Goal: Task Accomplishment & Management: Complete application form

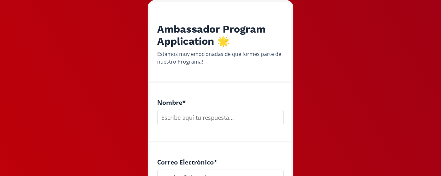
scroll to position [68, 0]
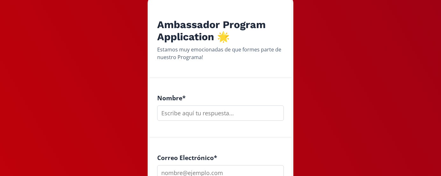
click at [181, 113] on input "text" at bounding box center [220, 112] width 127 height 15
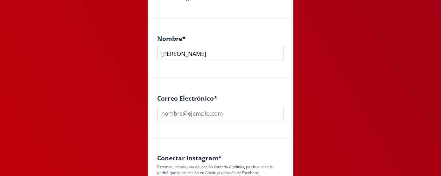
scroll to position [144, 0]
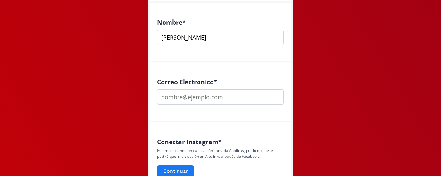
type input "[PERSON_NAME]"
click at [221, 99] on input "email" at bounding box center [220, 96] width 127 height 15
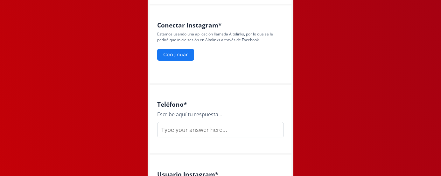
scroll to position [263, 0]
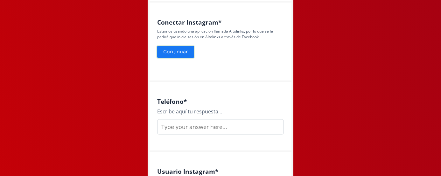
type input "[EMAIL_ADDRESS][DOMAIN_NAME]"
click at [180, 54] on button "Continuar" at bounding box center [175, 52] width 39 height 14
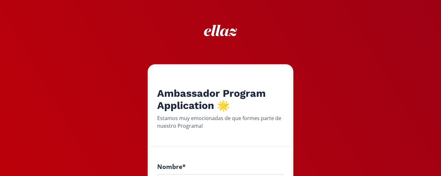
scroll to position [67, 0]
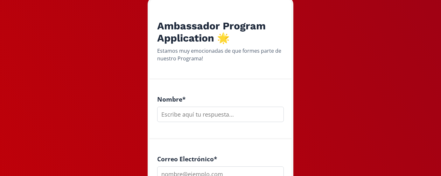
click at [194, 110] on input "text" at bounding box center [220, 113] width 127 height 15
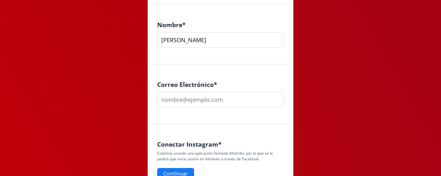
scroll to position [144, 0]
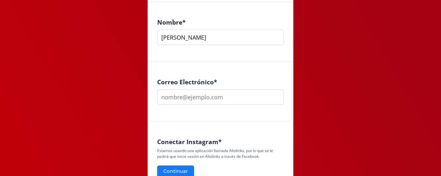
type input "[PERSON_NAME]"
click at [189, 96] on input "email" at bounding box center [220, 96] width 127 height 15
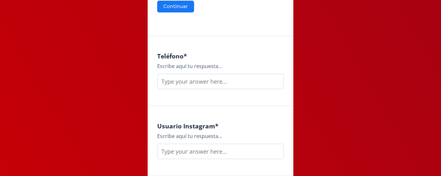
scroll to position [308, 0]
type input "[EMAIL_ADDRESS][DOMAIN_NAME]"
click at [179, 84] on input "text" at bounding box center [220, 81] width 127 height 15
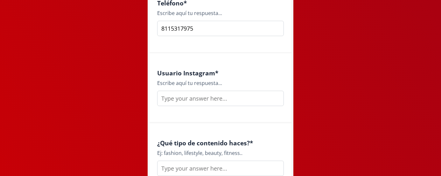
type input "8115317975"
click at [181, 101] on input "text" at bounding box center [220, 97] width 127 height 15
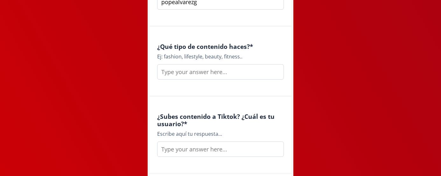
scroll to position [457, 0]
type input "popealvarezg"
click at [208, 72] on input "text" at bounding box center [220, 72] width 127 height 15
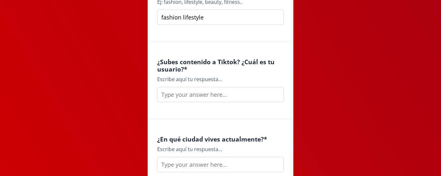
scroll to position [512, 0]
type input "fashion lifestyle"
click at [197, 95] on input "text" at bounding box center [220, 93] width 127 height 15
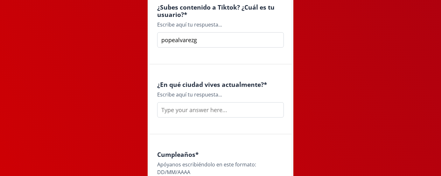
scroll to position [569, 0]
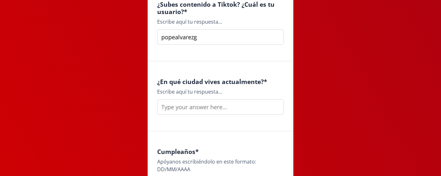
type input "popealvarezg"
click at [207, 107] on input "text" at bounding box center [220, 106] width 127 height 15
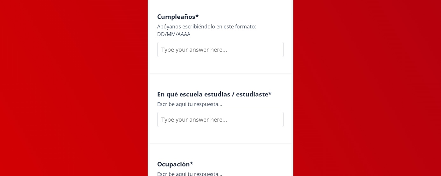
scroll to position [702, 0]
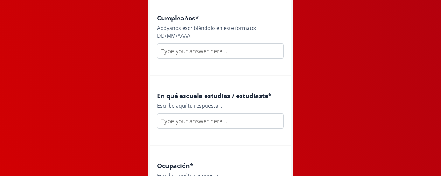
type input "monterrey"
click at [198, 52] on input "text" at bounding box center [220, 50] width 127 height 15
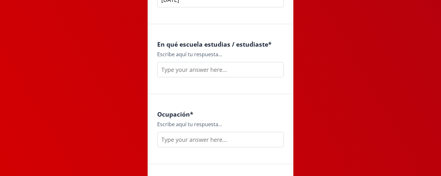
scroll to position [756, 0]
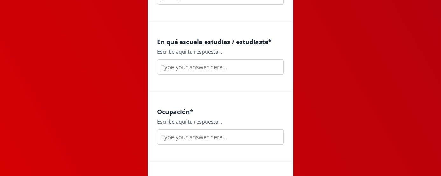
type input "10/02/1996"
click at [191, 73] on input "text" at bounding box center [220, 66] width 127 height 15
type input "r"
type input "Tec"
click at [188, 135] on input "text" at bounding box center [220, 136] width 127 height 15
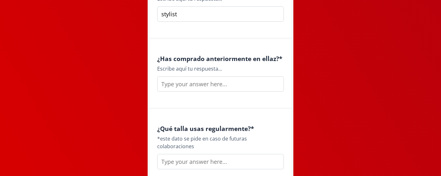
scroll to position [880, 0]
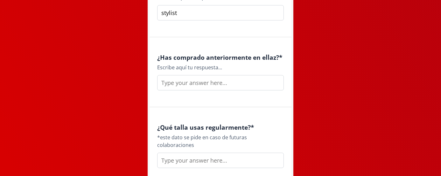
type input "stylist"
click at [206, 82] on input "text" at bounding box center [220, 82] width 127 height 15
type input "panties xxs/xs"
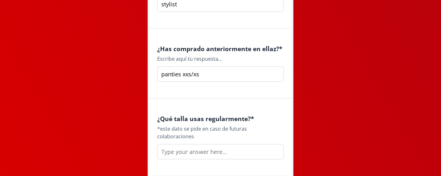
scroll to position [905, 0]
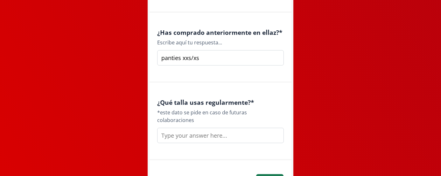
drag, startPoint x: 204, startPoint y: 59, endPoint x: 158, endPoint y: 58, distance: 46.5
click at [158, 58] on input "panties xxs/xs" at bounding box center [220, 57] width 127 height 15
type input "si"
click at [186, 127] on input "text" at bounding box center [220, 134] width 127 height 15
paste input "panties xxs/xs"
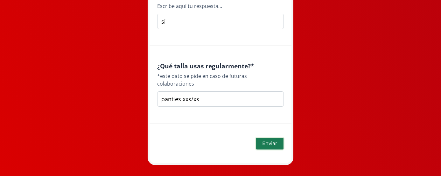
type input "panties xxs/xs"
click at [262, 136] on button "Enviar" at bounding box center [269, 143] width 29 height 14
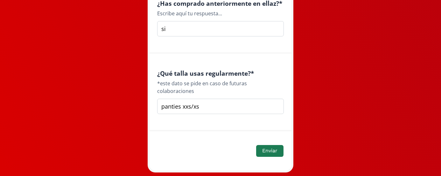
scroll to position [945, 0]
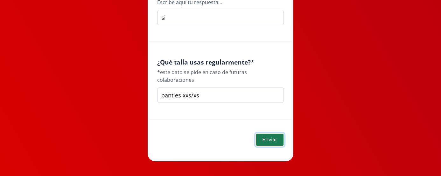
click at [269, 133] on button "Enviar" at bounding box center [269, 140] width 29 height 14
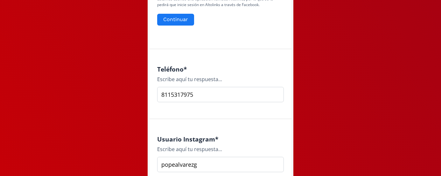
scroll to position [235, 0]
